Goal: Task Accomplishment & Management: Complete application form

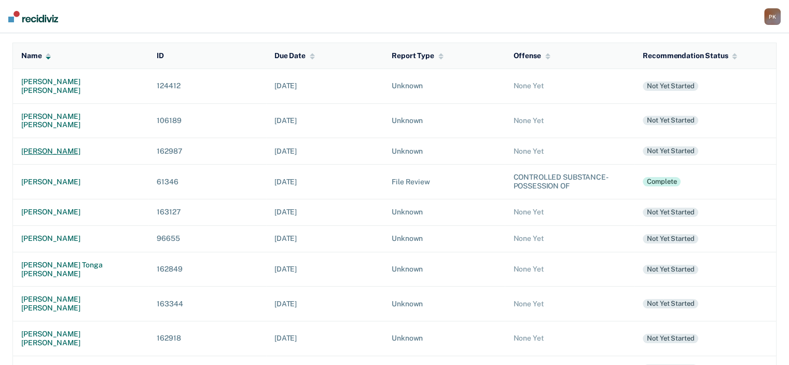
scroll to position [156, 0]
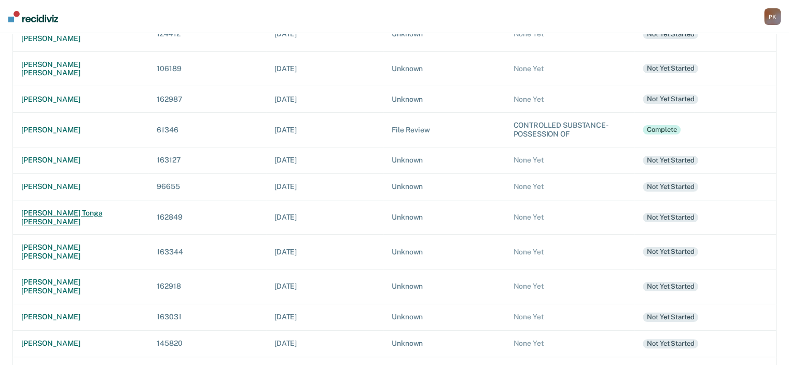
click at [66, 209] on div "[PERSON_NAME] tonga [PERSON_NAME]" at bounding box center [80, 218] width 119 height 18
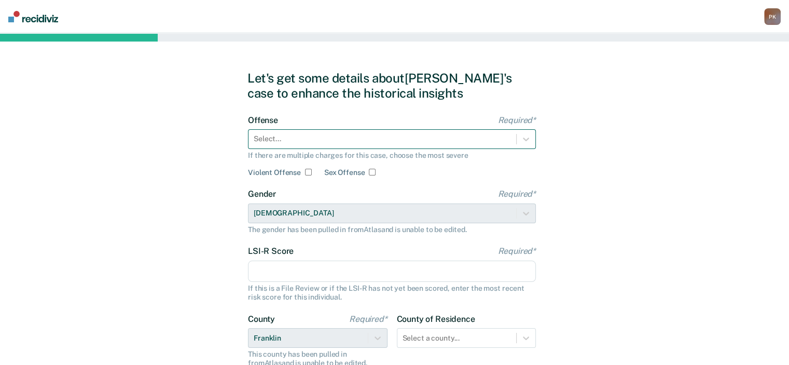
click at [453, 140] on div at bounding box center [382, 138] width 257 height 11
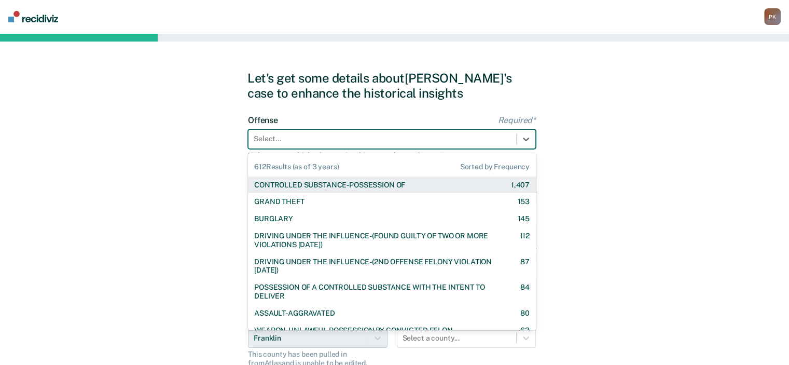
click at [429, 185] on div "CONTROLLED SUBSTANCE-POSSESSION OF 1,407" at bounding box center [391, 185] width 275 height 9
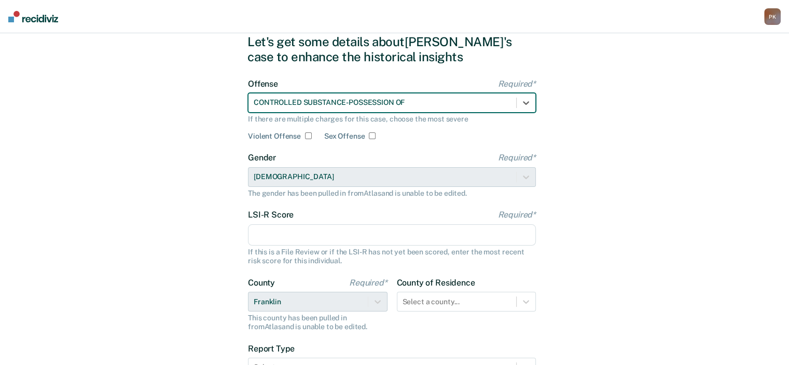
scroll to position [52, 0]
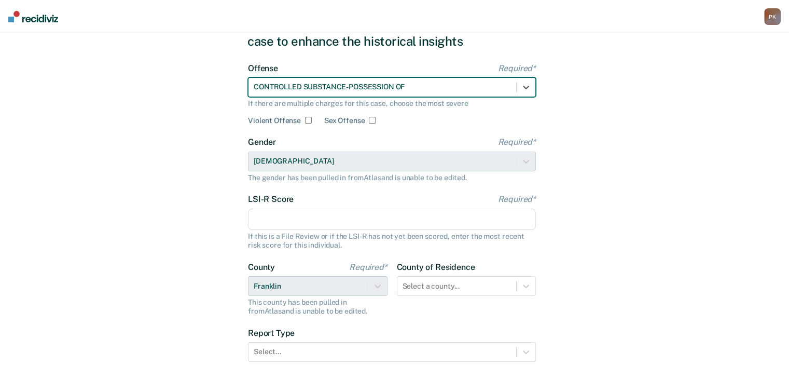
click at [410, 222] on input "LSI-R Score Required*" at bounding box center [392, 220] width 288 height 22
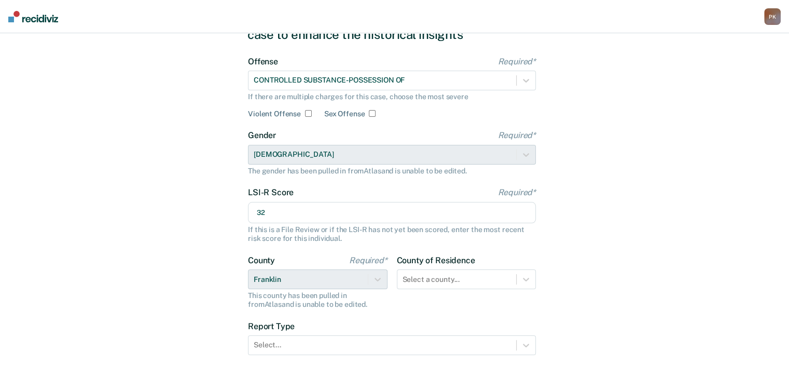
scroll to position [104, 0]
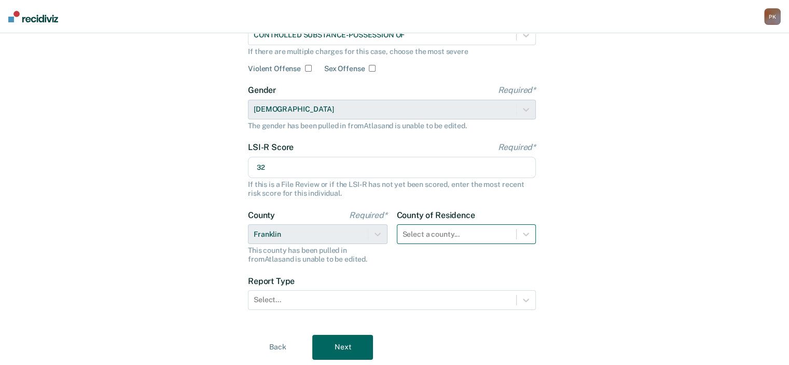
type input "32"
click at [464, 233] on div "Select a county..." at bounding box center [467, 234] width 140 height 20
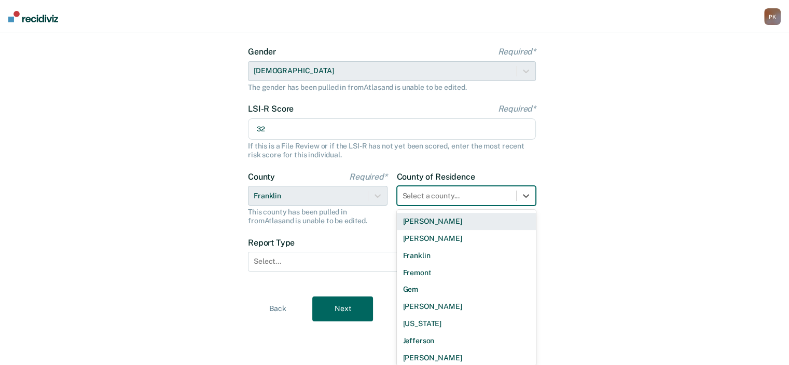
scroll to position [311, 0]
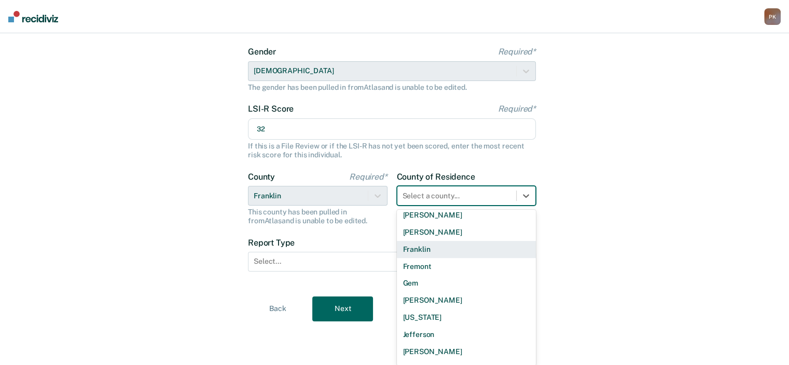
click at [415, 249] on div "Franklin" at bounding box center [467, 249] width 140 height 17
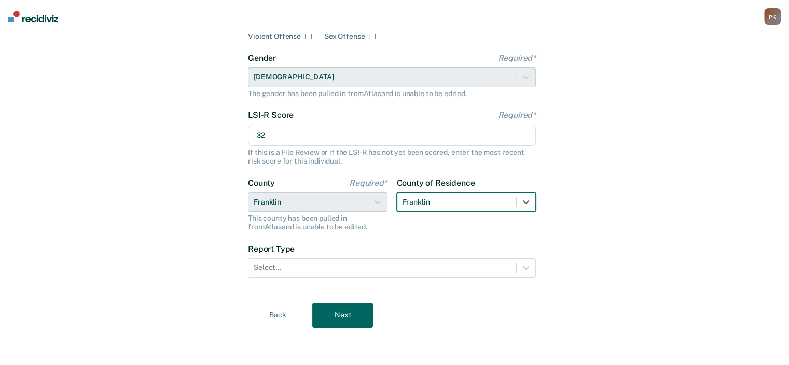
scroll to position [135, 0]
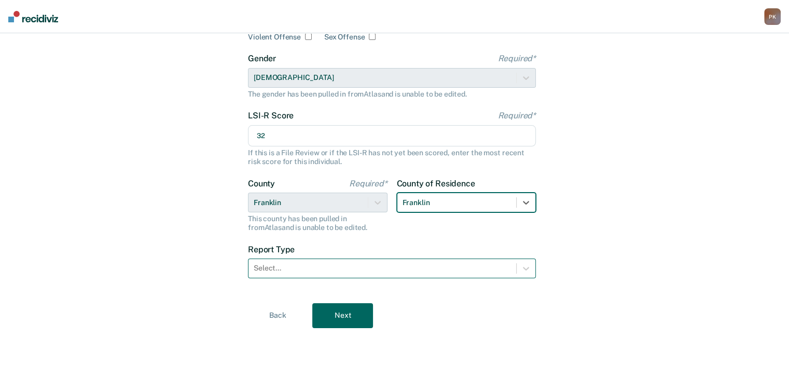
click at [412, 265] on div at bounding box center [382, 268] width 257 height 11
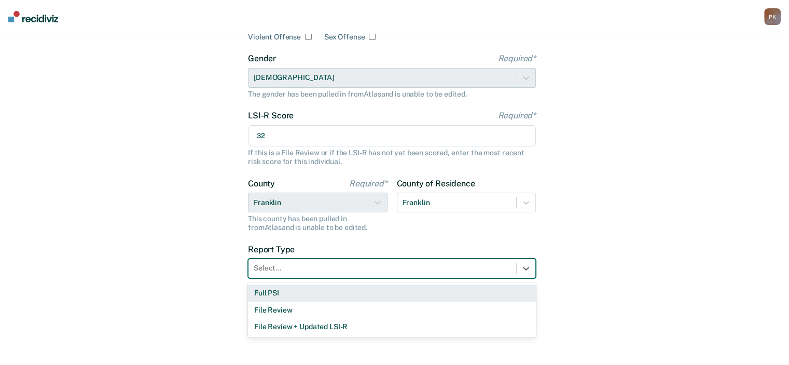
click at [293, 292] on div "Full PSI" at bounding box center [392, 292] width 288 height 17
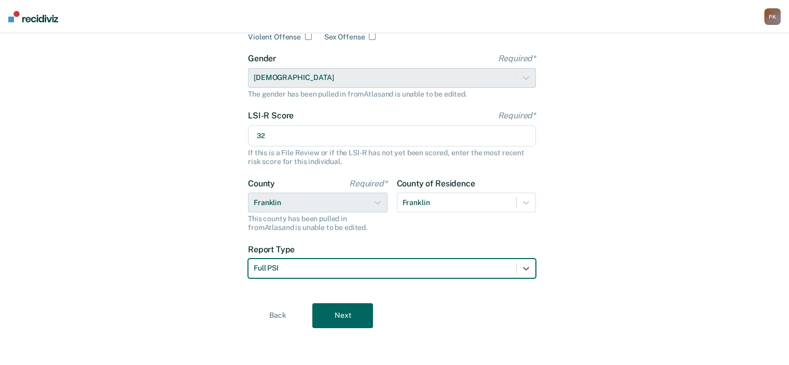
click at [339, 318] on button "Next" at bounding box center [342, 315] width 61 height 25
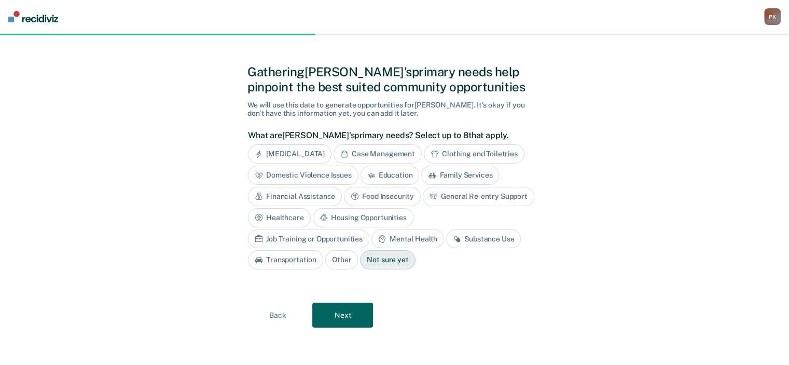
scroll to position [5, 0]
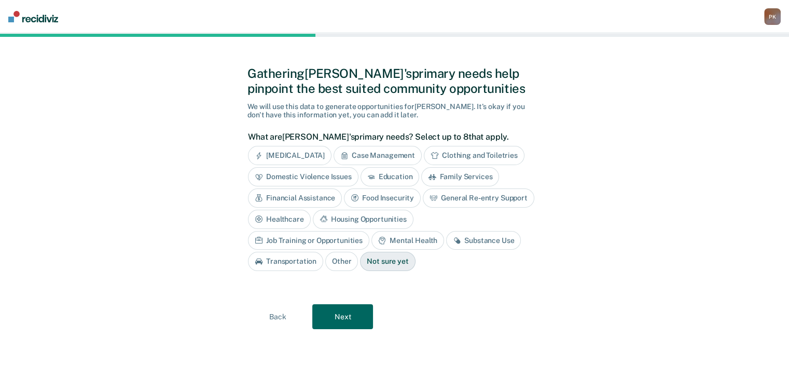
click at [317, 197] on div "Financial Assistance" at bounding box center [295, 197] width 94 height 19
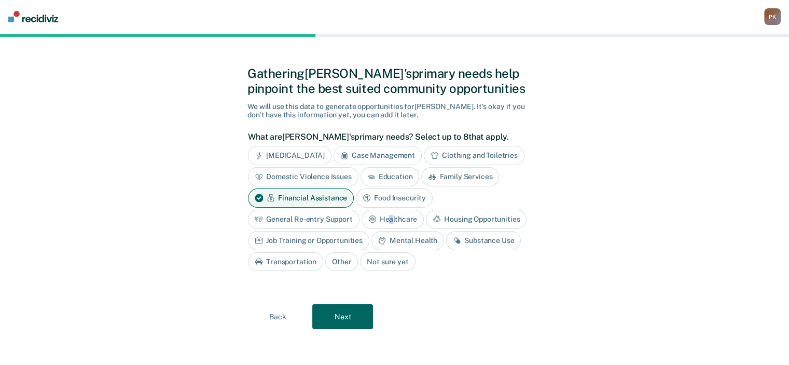
click at [390, 218] on div "Healthcare" at bounding box center [393, 219] width 63 height 19
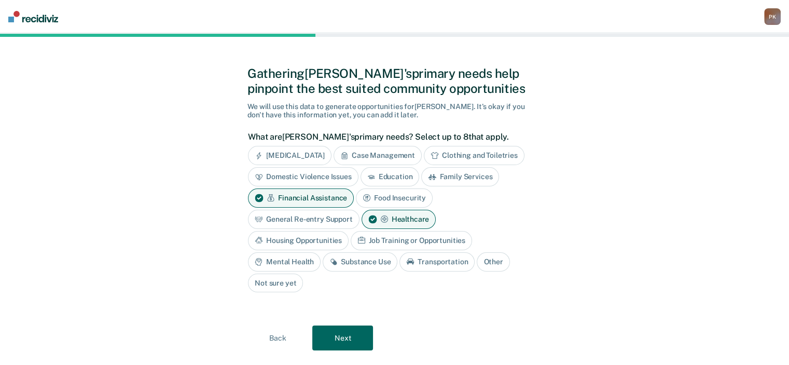
drag, startPoint x: 305, startPoint y: 240, endPoint x: 315, endPoint y: 238, distance: 11.0
click at [306, 239] on div "Housing Opportunities" at bounding box center [298, 240] width 101 height 19
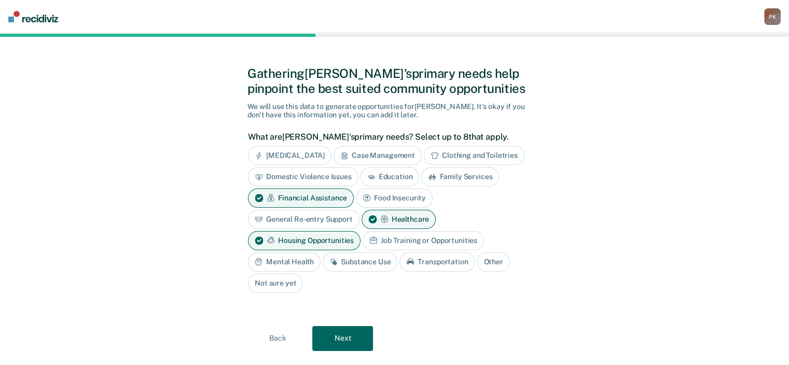
click at [382, 240] on div "Job Training or Opportunities" at bounding box center [423, 240] width 121 height 19
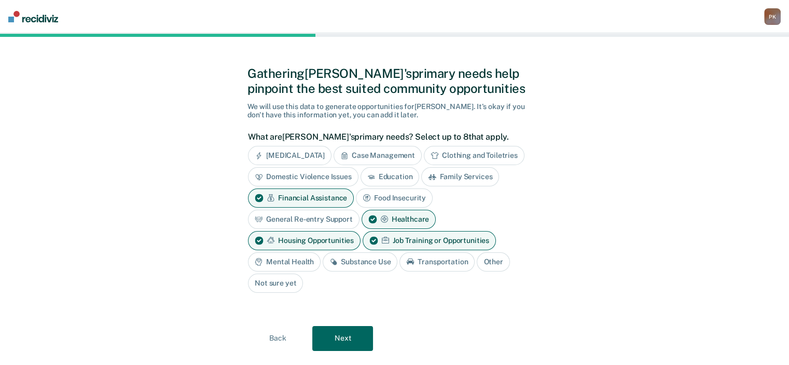
click at [364, 260] on div "Substance Use" at bounding box center [360, 261] width 75 height 19
click at [351, 337] on button "Next" at bounding box center [342, 338] width 61 height 25
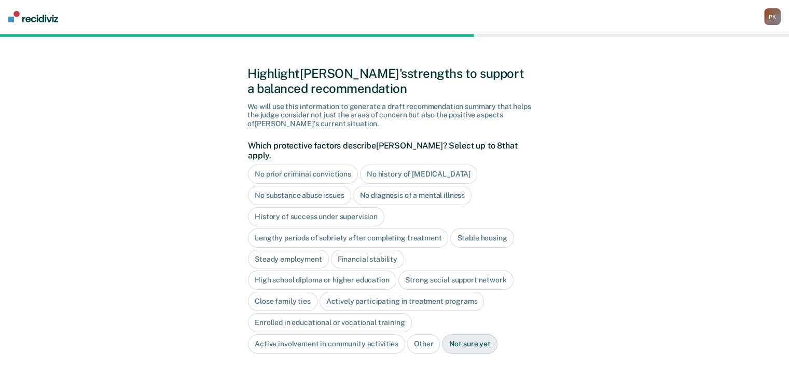
click at [437, 187] on div "No diagnosis of a mental illness" at bounding box center [412, 195] width 119 height 19
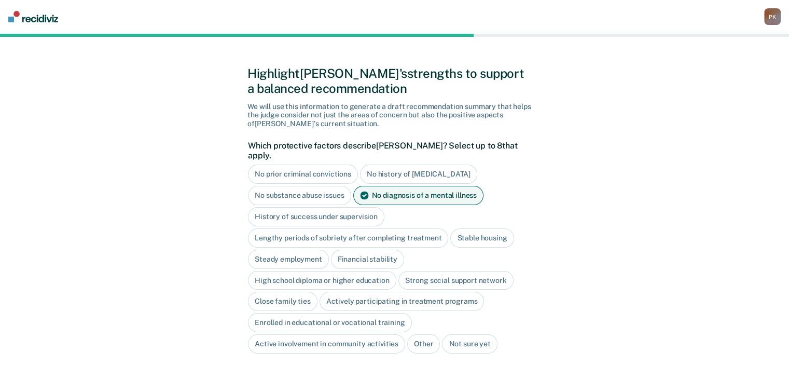
click at [341, 207] on div "History of success under supervision" at bounding box center [316, 216] width 136 height 19
click at [347, 271] on div "High school diploma or higher education" at bounding box center [322, 280] width 148 height 19
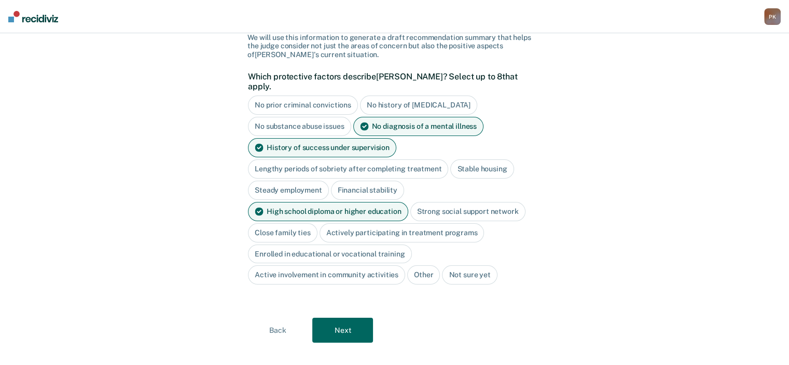
scroll to position [77, 0]
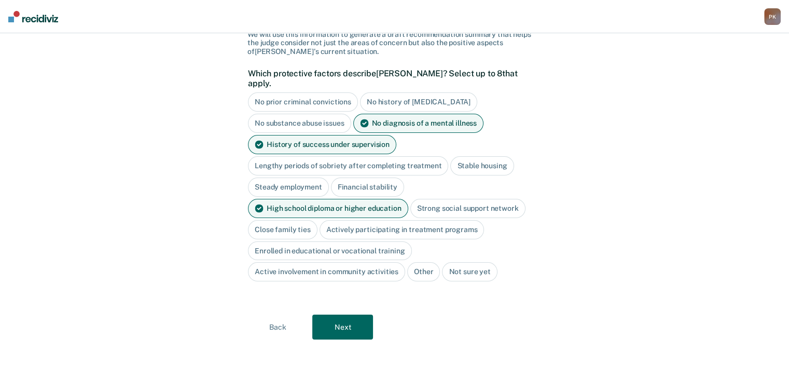
click at [348, 314] on button "Next" at bounding box center [342, 326] width 61 height 25
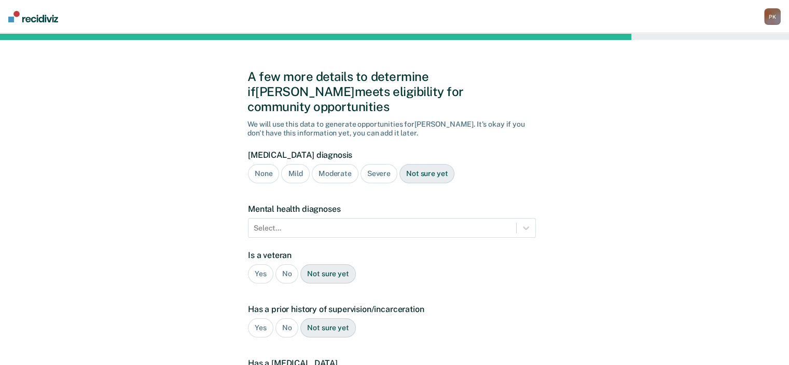
scroll to position [0, 0]
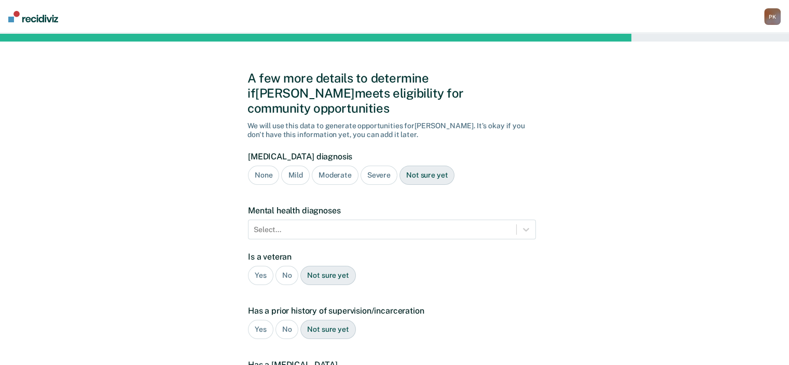
click at [293, 166] on div "Mild" at bounding box center [295, 175] width 28 height 19
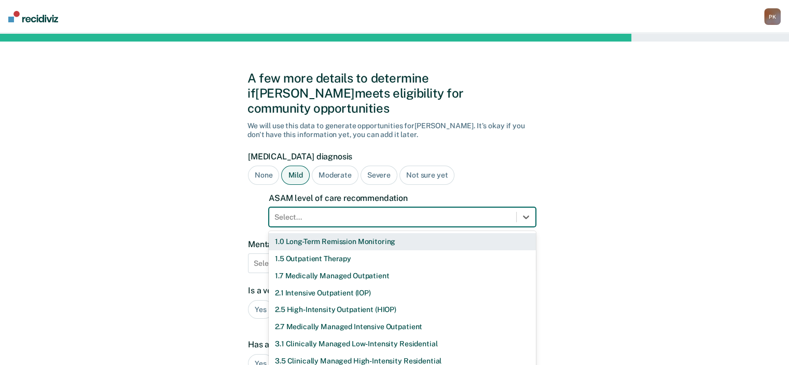
click at [423, 207] on div "Select..." at bounding box center [402, 217] width 267 height 20
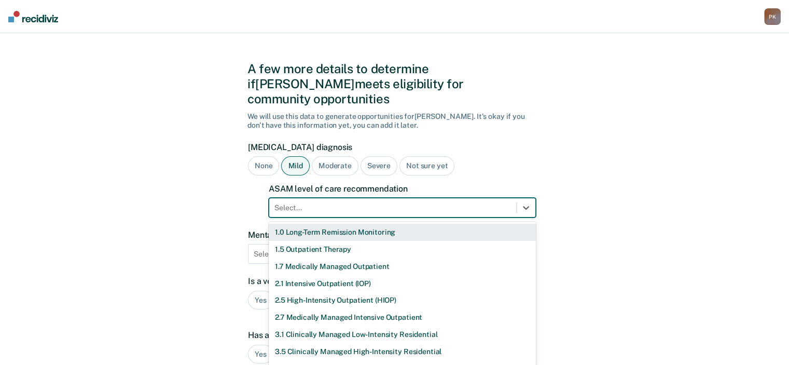
scroll to position [10, 0]
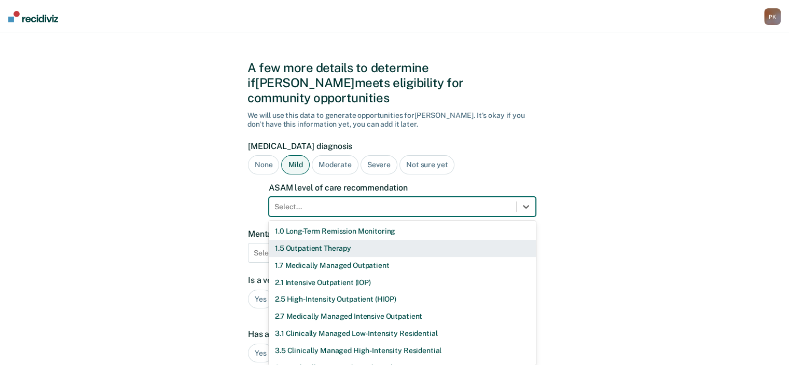
click at [348, 240] on div "1.5 Outpatient Therapy" at bounding box center [402, 248] width 267 height 17
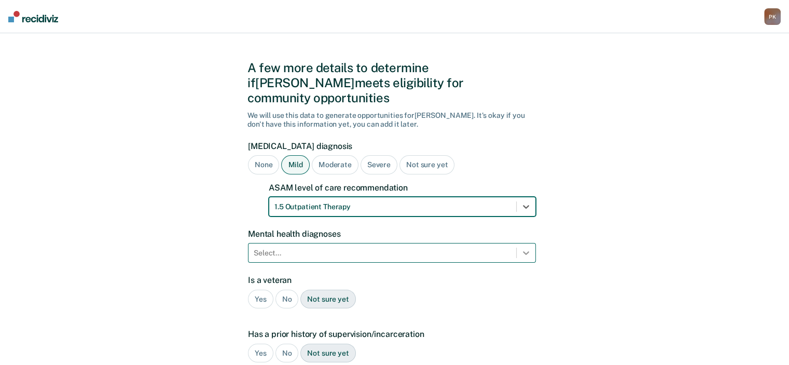
click at [525, 243] on div "Select..." at bounding box center [392, 253] width 288 height 20
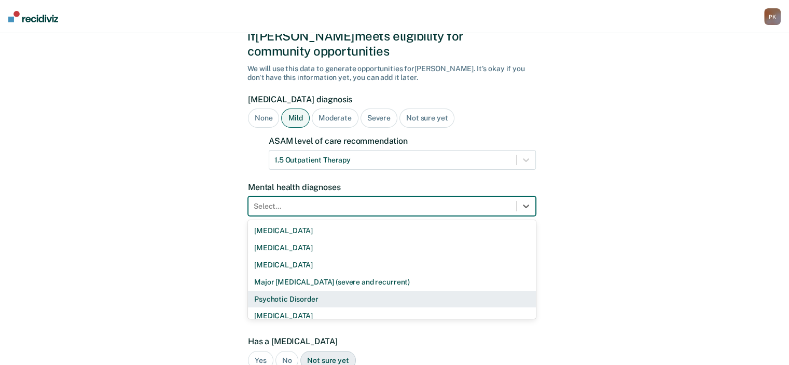
scroll to position [58, 0]
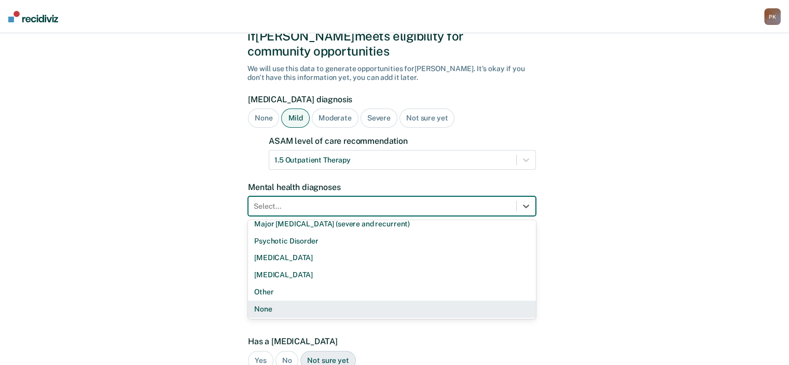
click at [271, 300] on div "None" at bounding box center [392, 308] width 288 height 17
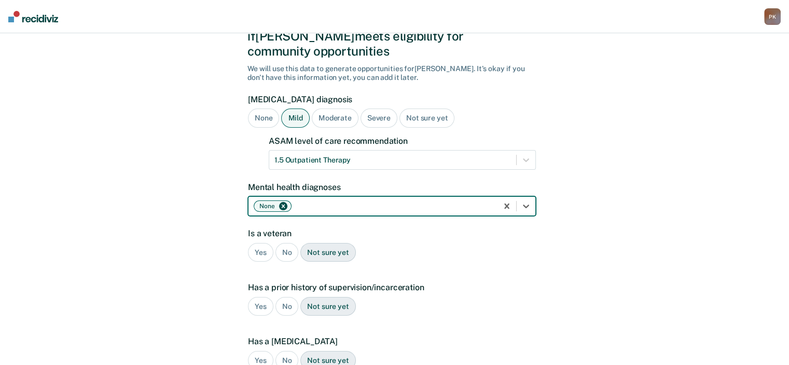
scroll to position [109, 0]
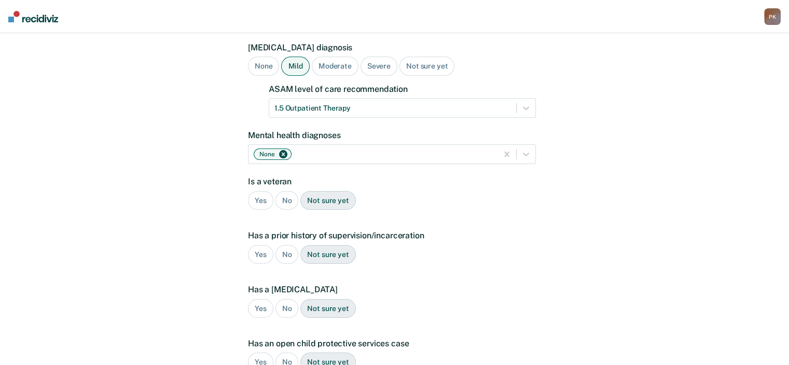
drag, startPoint x: 283, startPoint y: 186, endPoint x: 273, endPoint y: 197, distance: 14.7
click at [283, 191] on div "No" at bounding box center [286, 200] width 23 height 19
click at [257, 245] on div "Yes" at bounding box center [260, 254] width 25 height 19
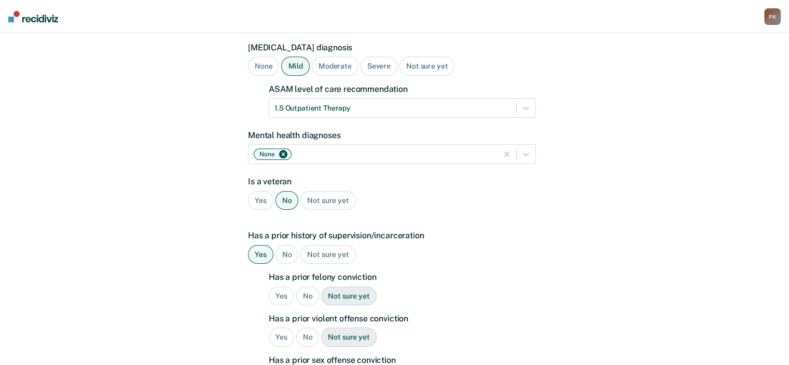
click at [281, 286] on div "Yes" at bounding box center [281, 295] width 25 height 19
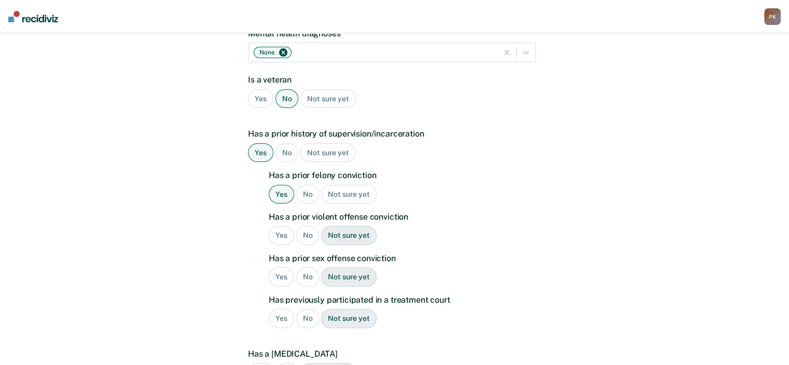
scroll to position [213, 0]
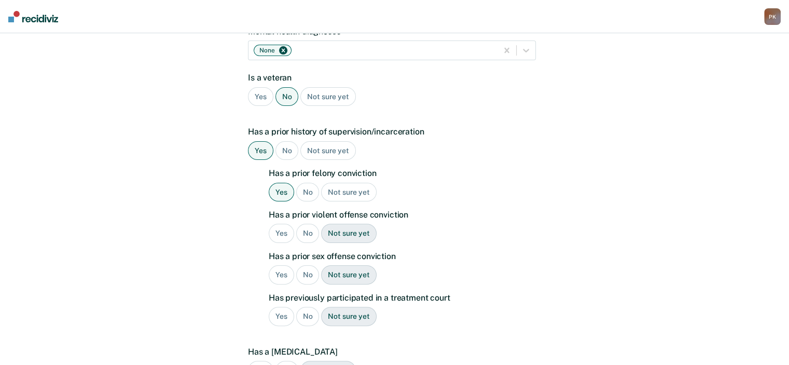
click at [278, 224] on div "Yes" at bounding box center [281, 233] width 25 height 19
click at [306, 265] on div "No" at bounding box center [307, 274] width 23 height 19
drag, startPoint x: 305, startPoint y: 300, endPoint x: 372, endPoint y: 301, distance: 66.9
click at [305, 307] on div "No" at bounding box center [307, 316] width 23 height 19
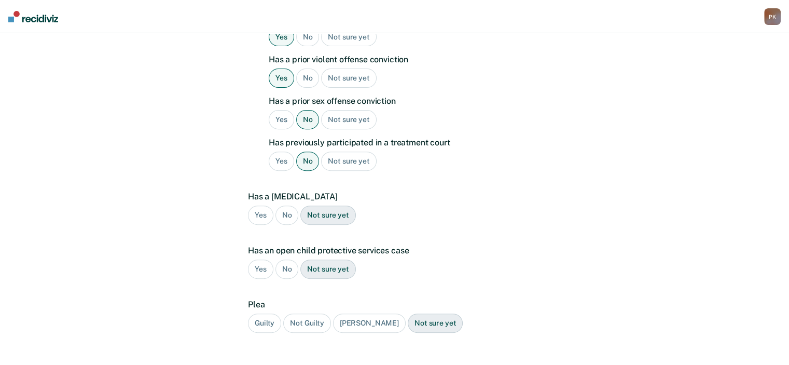
scroll to position [368, 0]
click at [286, 205] on div "No" at bounding box center [286, 214] width 23 height 19
click at [288, 259] on div "No" at bounding box center [286, 268] width 23 height 19
drag, startPoint x: 268, startPoint y: 307, endPoint x: 334, endPoint y: 308, distance: 66.4
click at [268, 313] on div "Guilty" at bounding box center [264, 322] width 33 height 19
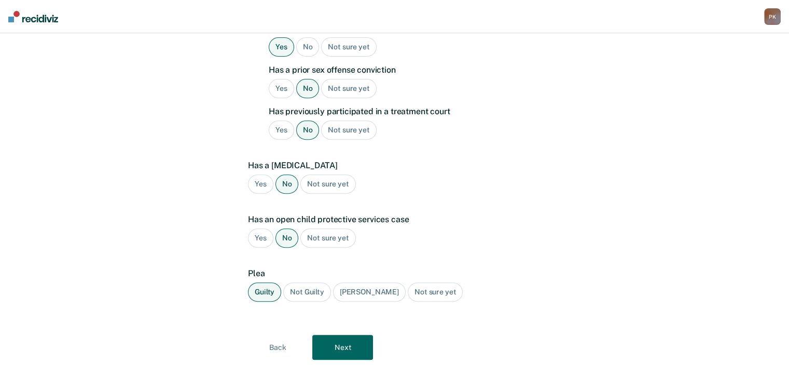
scroll to position [414, 0]
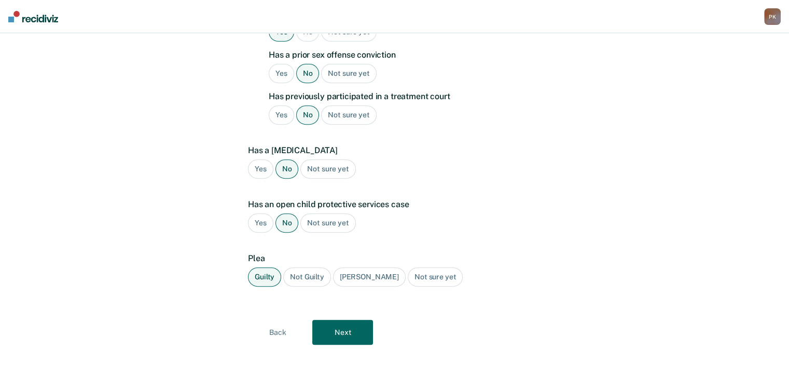
click at [344, 320] on button "Next" at bounding box center [342, 332] width 61 height 25
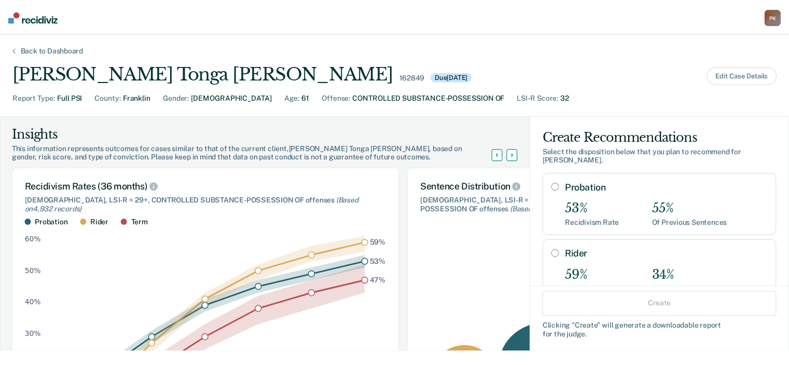
scroll to position [0, 0]
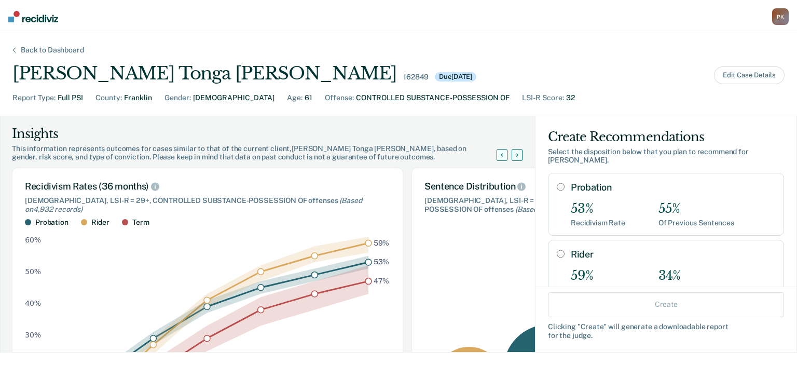
click at [557, 183] on input "Probation" at bounding box center [561, 187] width 8 height 8
radio input "true"
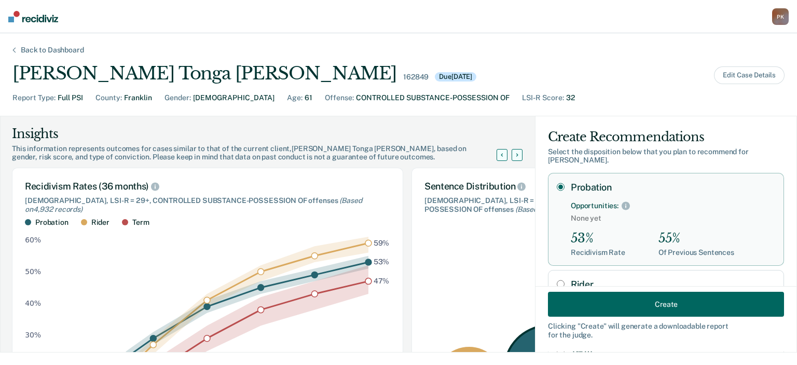
click at [601, 300] on button "Create" at bounding box center [666, 304] width 236 height 25
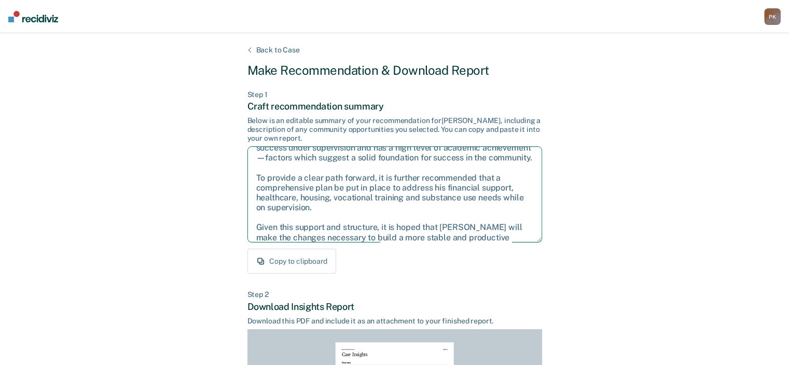
scroll to position [57, 0]
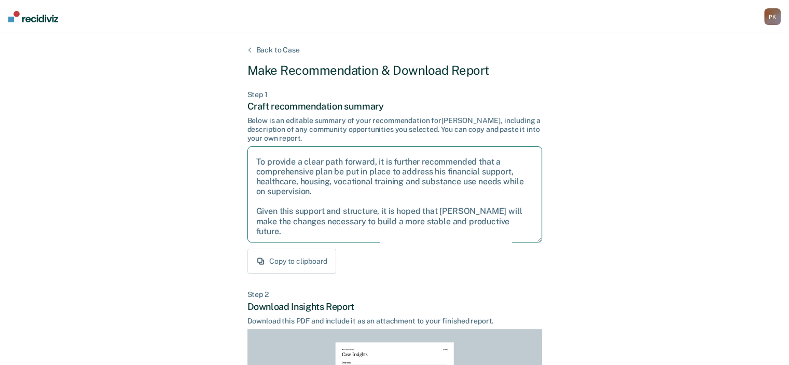
drag, startPoint x: 255, startPoint y: 157, endPoint x: 436, endPoint y: 212, distance: 189.2
click at [511, 231] on textarea "After careful consideration of the details of this case, it is recommended that…" at bounding box center [394, 194] width 295 height 96
click at [412, 209] on textarea "After careful consideration of the details of this case, it is recommended that…" at bounding box center [394, 194] width 295 height 96
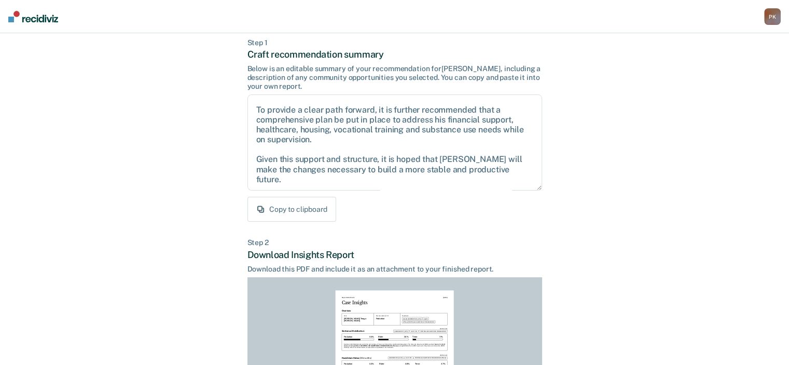
click at [380, 210] on div "Copy to clipboard" at bounding box center [394, 209] width 295 height 25
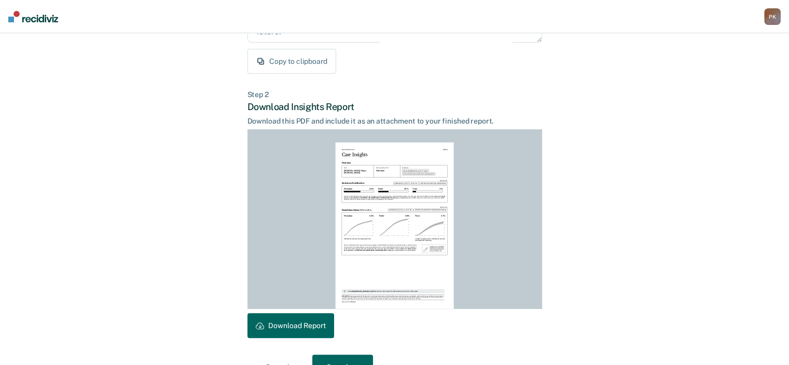
scroll to position [226, 0]
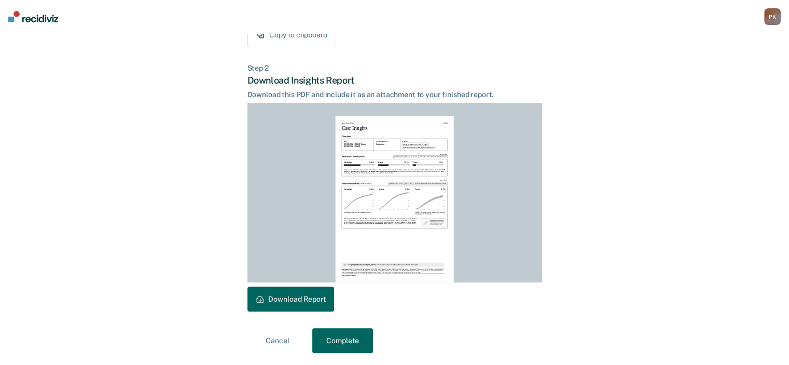
click at [291, 297] on button "Download Report" at bounding box center [290, 298] width 87 height 25
click at [344, 344] on button "Complete" at bounding box center [342, 340] width 61 height 25
